Goal: Transaction & Acquisition: Purchase product/service

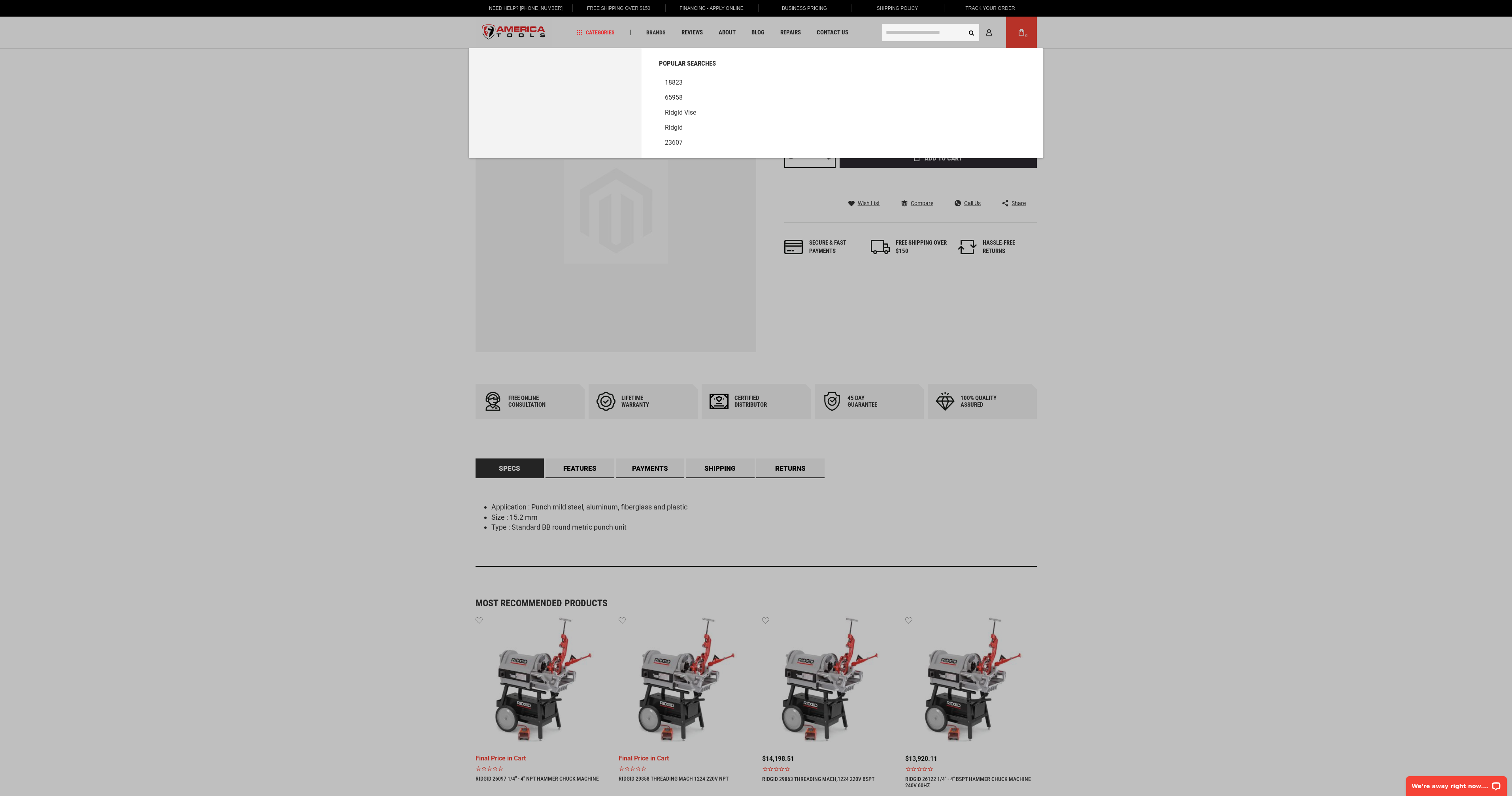
click at [913, 33] on input "text" at bounding box center [930, 32] width 97 height 18
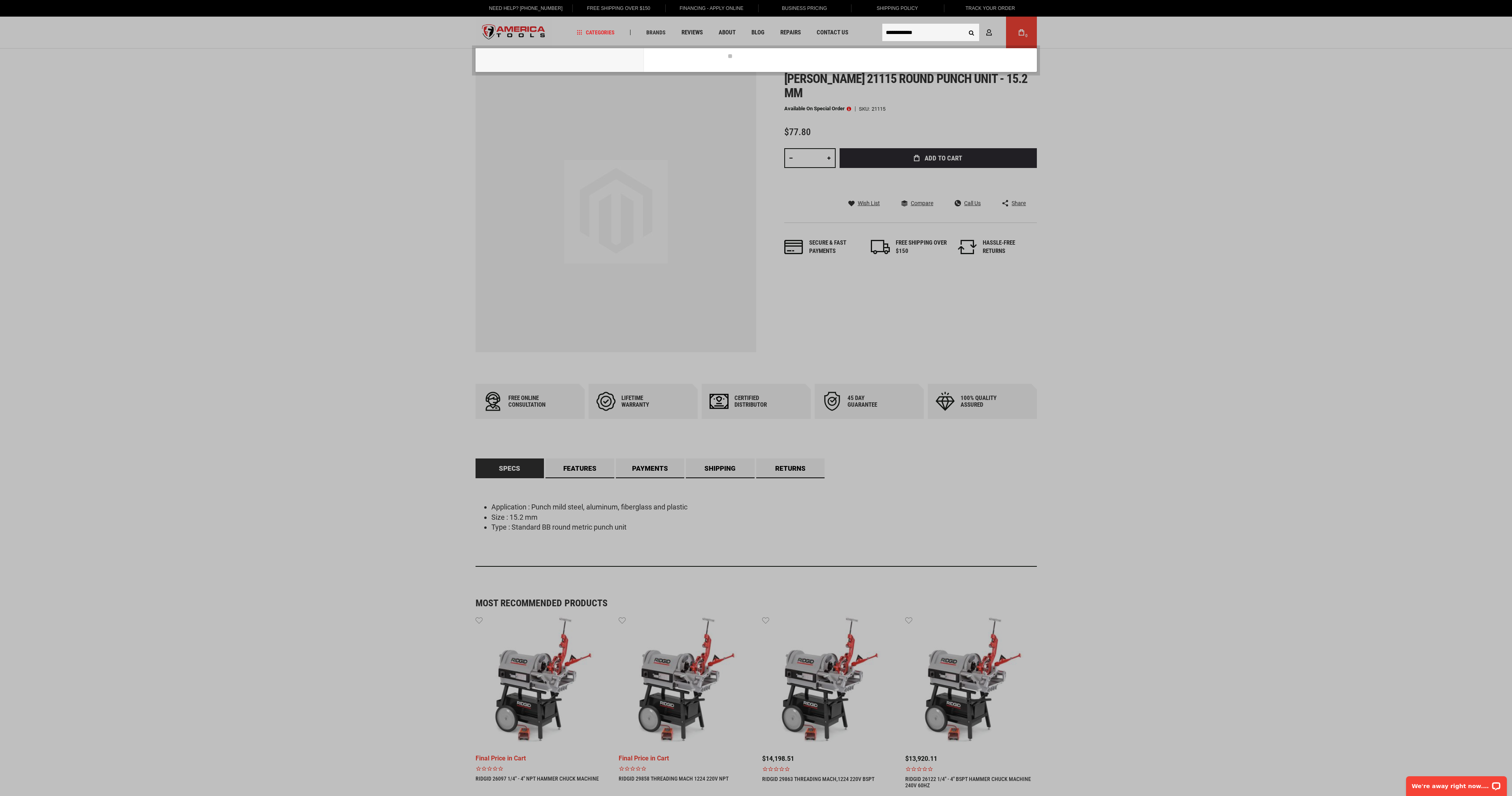
type input "**********"
click at [964, 25] on button "Search" at bounding box center [972, 32] width 15 height 15
